Goal: Information Seeking & Learning: Get advice/opinions

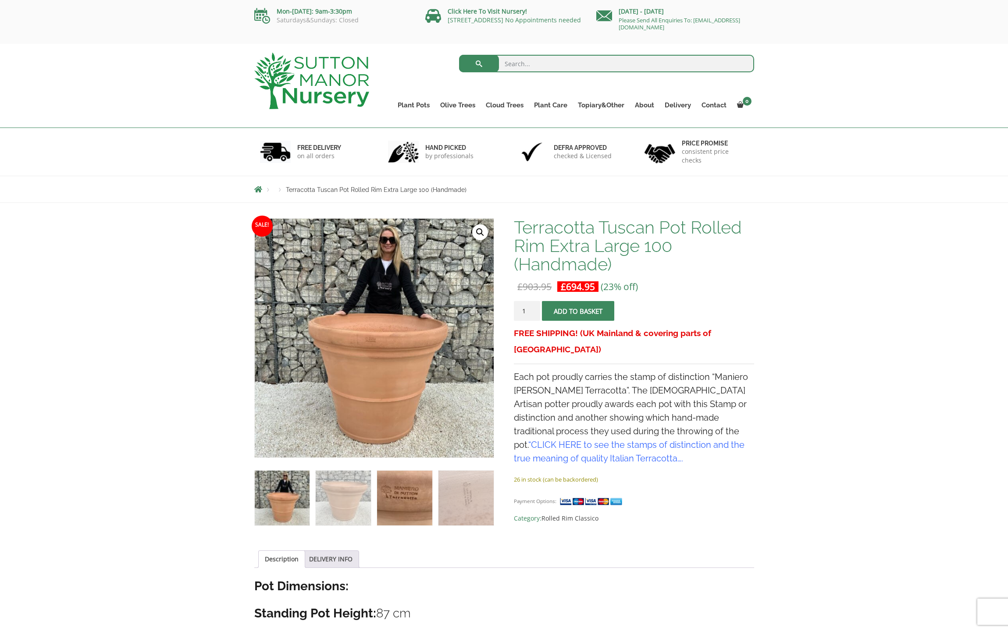
click at [409, 494] on img at bounding box center [404, 498] width 55 height 55
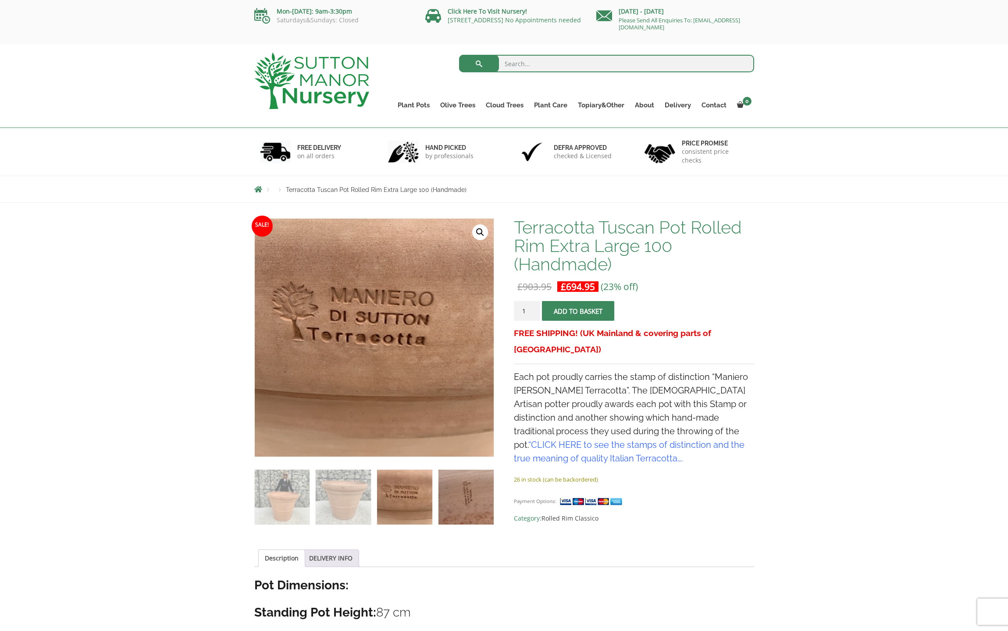
click at [460, 497] on img at bounding box center [465, 497] width 55 height 55
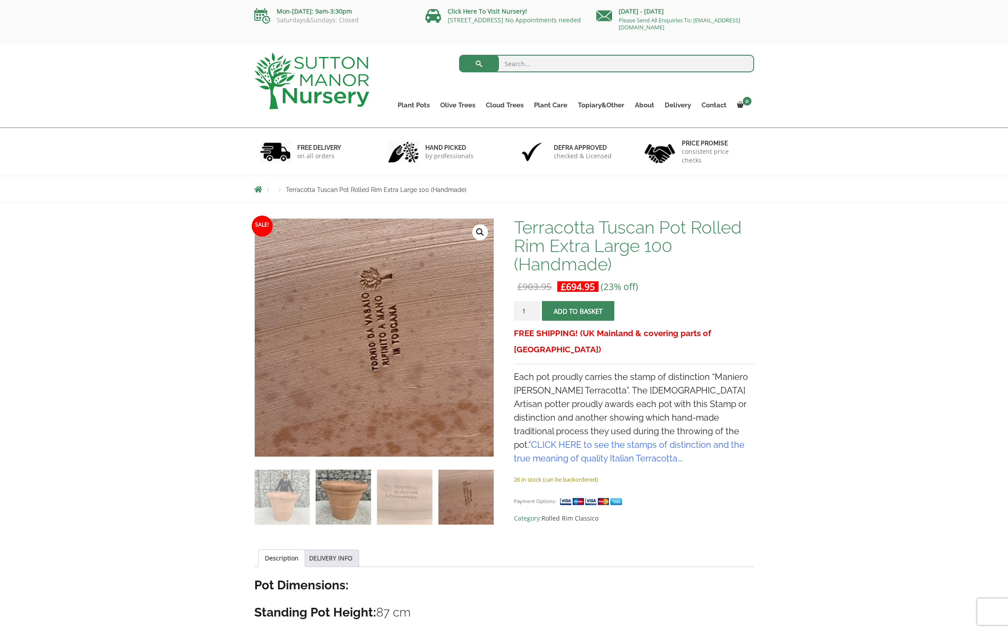
click at [356, 495] on img at bounding box center [343, 497] width 55 height 55
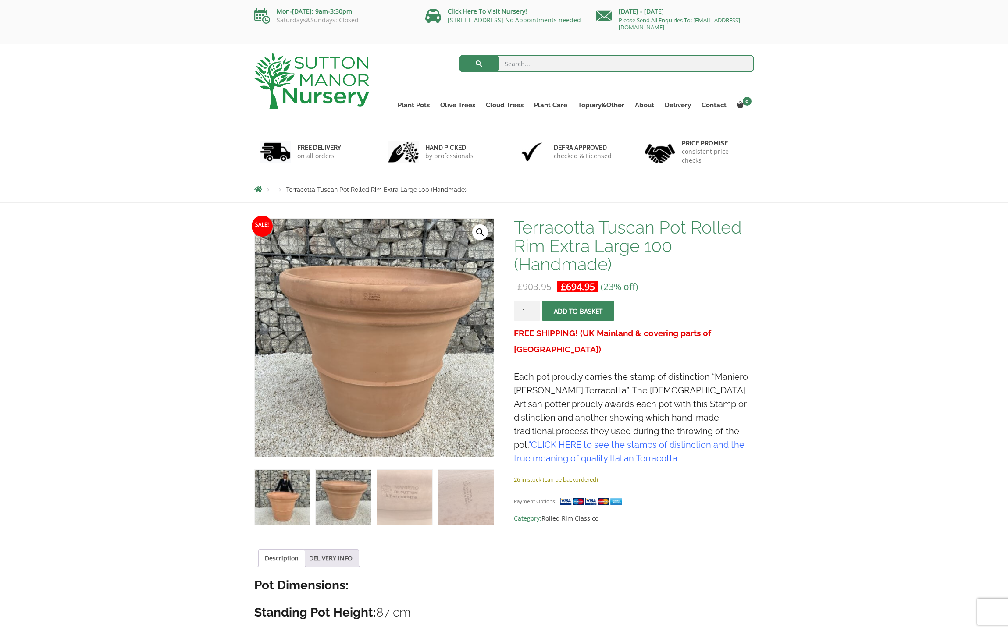
click at [294, 491] on img at bounding box center [282, 497] width 55 height 55
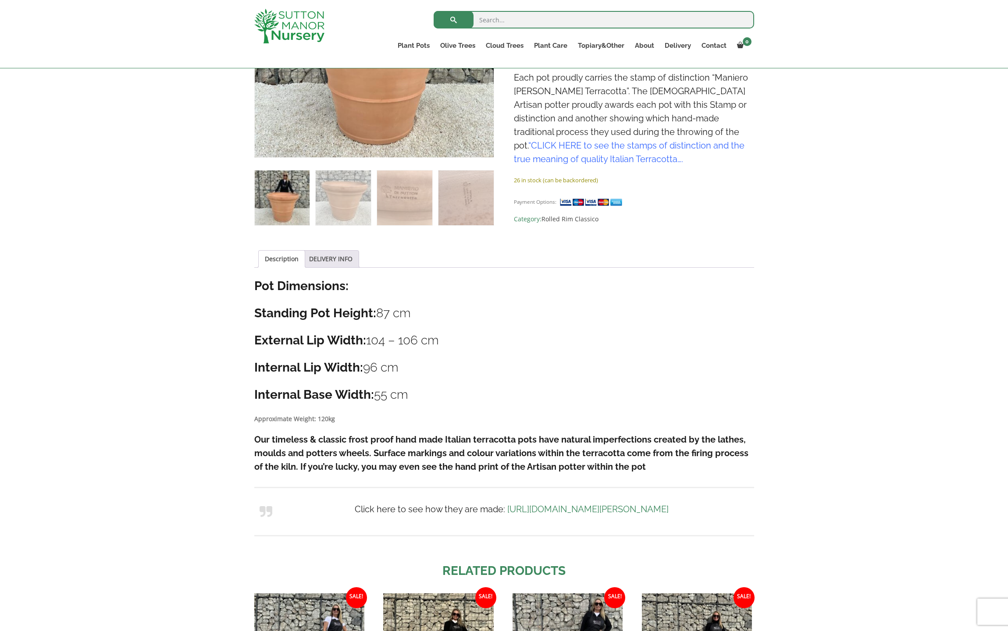
scroll to position [295, 0]
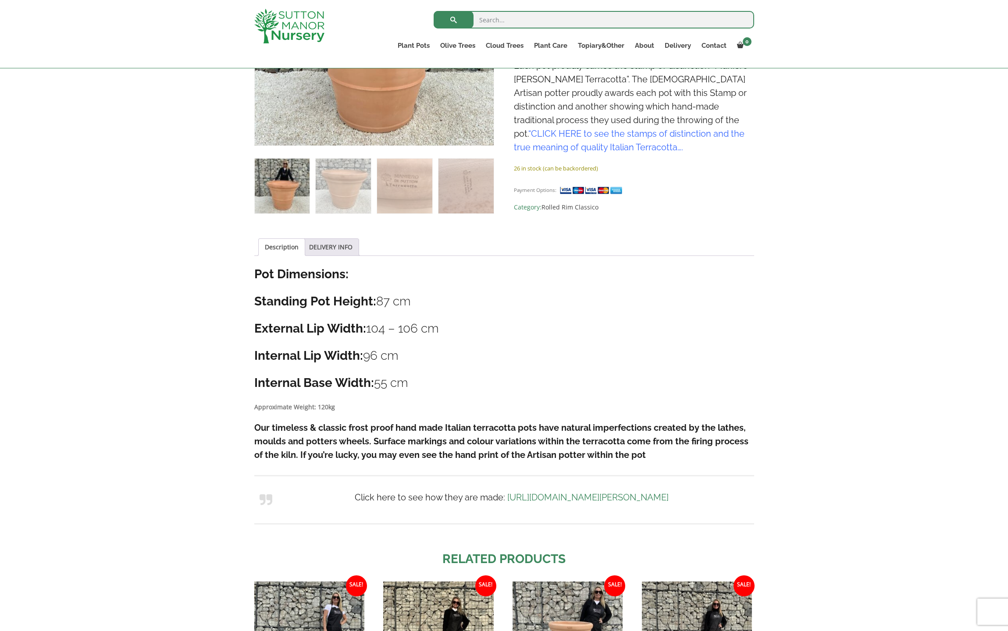
click at [513, 498] on link "https://www.suttonmanornursery.co.uk/sutton-manor-terracotta/" at bounding box center [587, 497] width 161 height 11
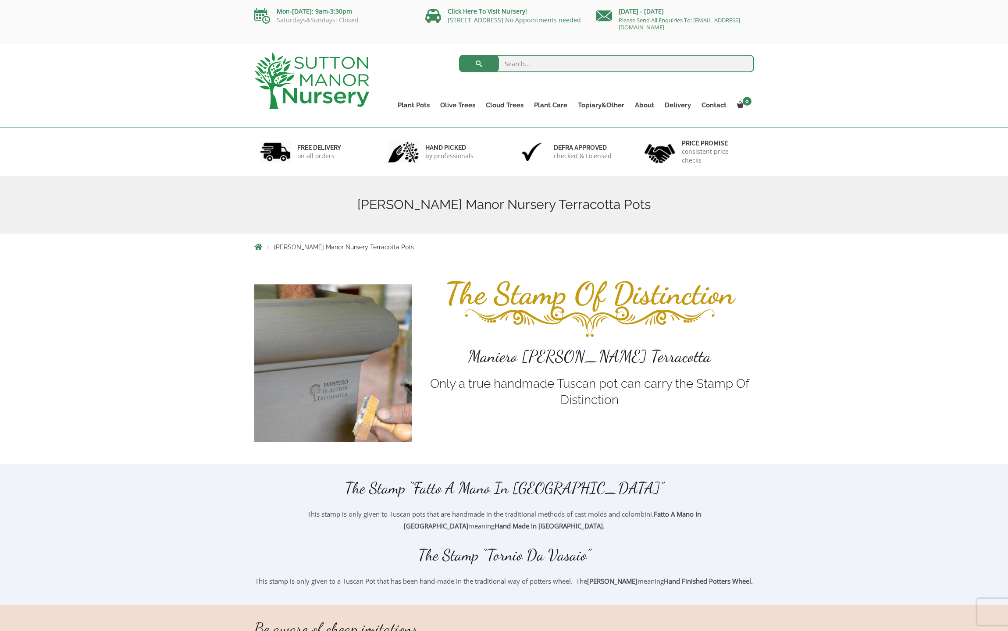
click at [512, 61] on input "search" at bounding box center [606, 64] width 295 height 18
type input "reviews"
click at [479, 64] on button "submit" at bounding box center [479, 64] width 40 height 18
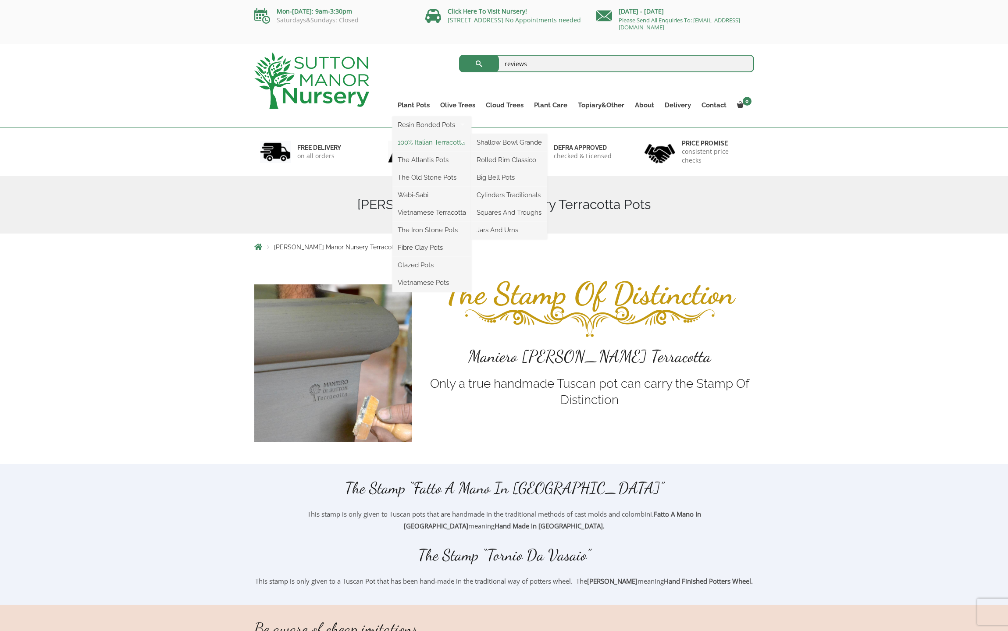
click at [431, 144] on link "100% Italian Terracotta" at bounding box center [431, 142] width 79 height 13
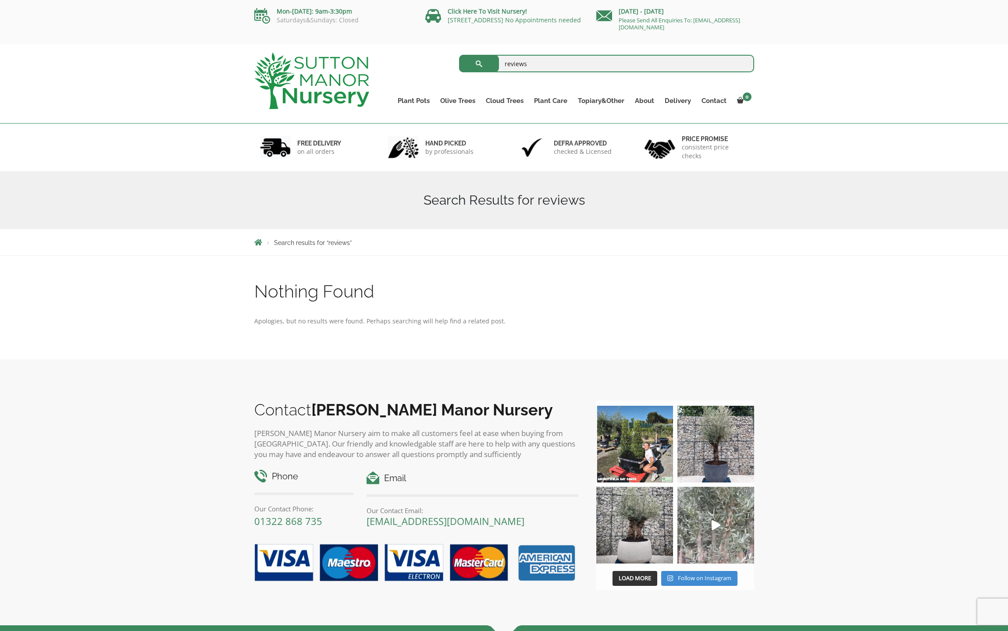
click at [718, 526] on icon "Play" at bounding box center [716, 525] width 9 height 10
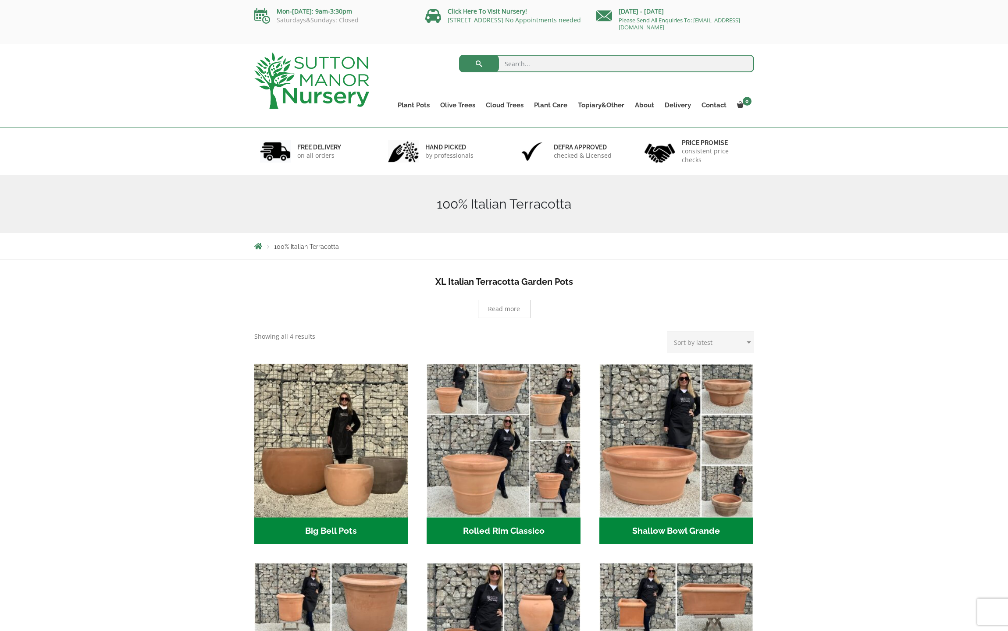
click at [52, 12] on div "Mon-Friday: 9am-3:30pm Saturdays&Sundays: Closed Click Here To Visit Nursery! D…" at bounding box center [504, 22] width 1008 height 44
